Goal: Information Seeking & Learning: Learn about a topic

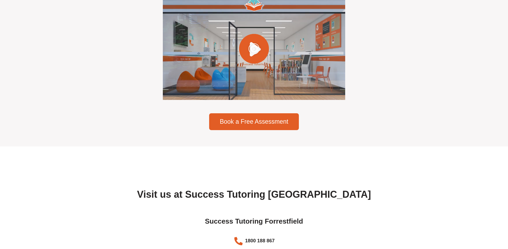
scroll to position [1498, 0]
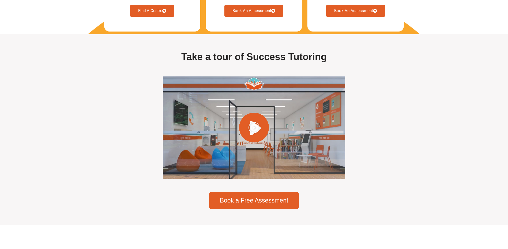
click at [281, 94] on div at bounding box center [254, 128] width 182 height 102
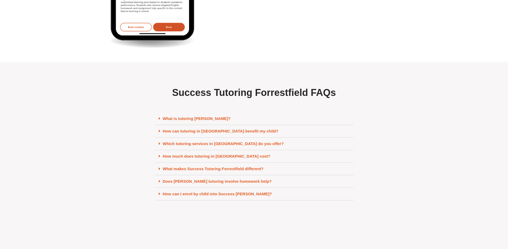
scroll to position [2328, 0]
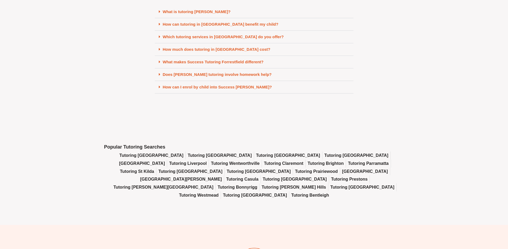
click at [196, 14] on link "What is tutoring Forrestfield?" at bounding box center [197, 11] width 68 height 5
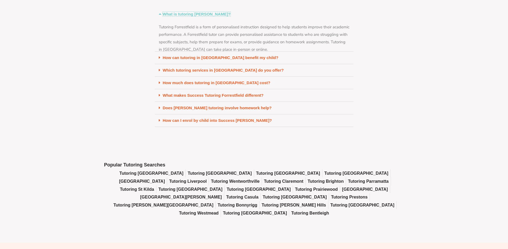
scroll to position [2309, 0]
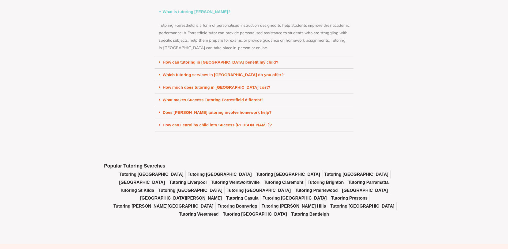
click at [195, 64] on link "How can tutoring in Forrestfield benefit my child?" at bounding box center [221, 62] width 116 height 5
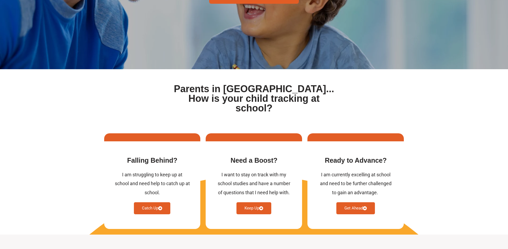
scroll to position [0, 0]
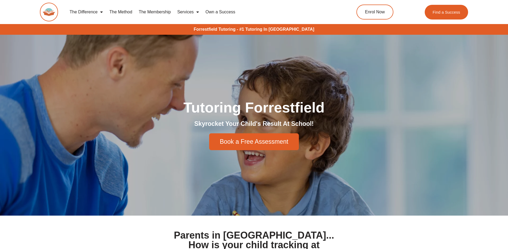
click at [94, 10] on link "The Difference" at bounding box center [86, 12] width 40 height 12
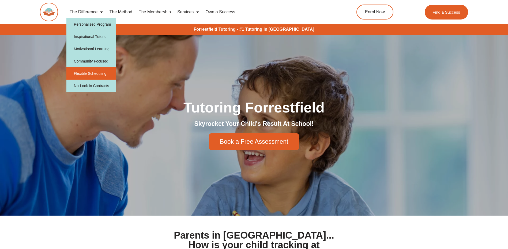
click at [107, 75] on link "Flexible Scheduling" at bounding box center [91, 73] width 50 height 12
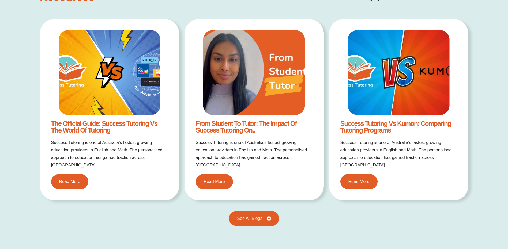
scroll to position [821, 0]
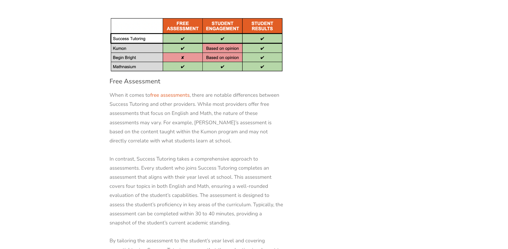
scroll to position [1953, 0]
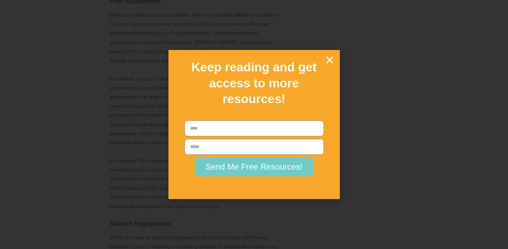
click at [331, 59] on icon "Close" at bounding box center [329, 59] width 9 height 9
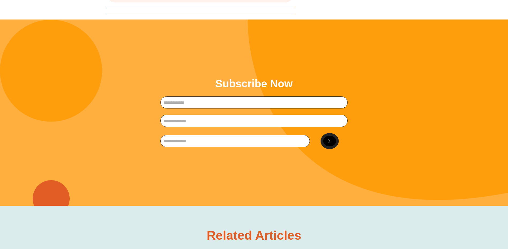
scroll to position [4227, 0]
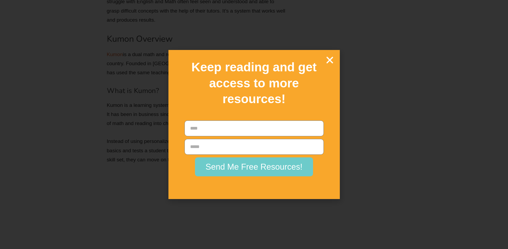
scroll to position [1418, 0]
click at [327, 60] on icon "Close" at bounding box center [329, 59] width 9 height 9
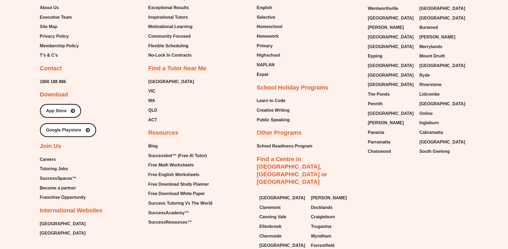
scroll to position [3326, 0]
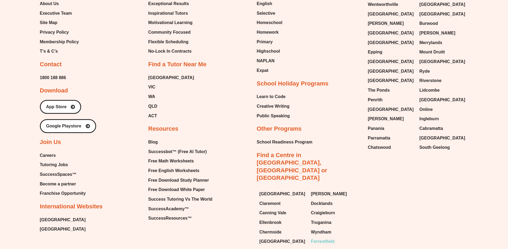
click at [315, 238] on span "Forrestfield" at bounding box center [323, 242] width 24 height 8
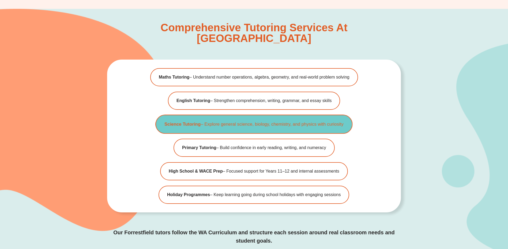
scroll to position [1612, 0]
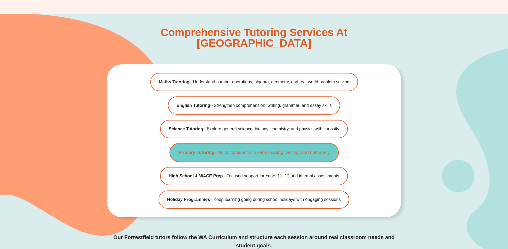
click at [280, 143] on link "Primary Tutoring – Build confidence in early reading, writing, and numeracy" at bounding box center [253, 152] width 169 height 19
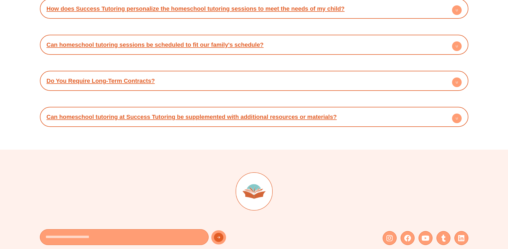
scroll to position [2435, 0]
click at [342, 109] on h4 "Can homeschool tutoring at Success Tutoring be supplemented with additional res…" at bounding box center [254, 116] width 423 height 15
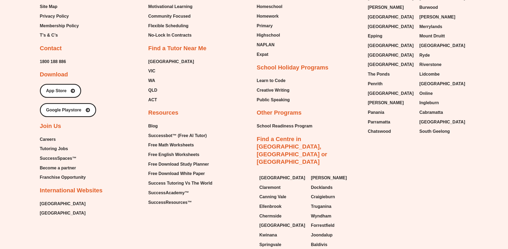
scroll to position [2806, 0]
